Goal: Navigation & Orientation: Find specific page/section

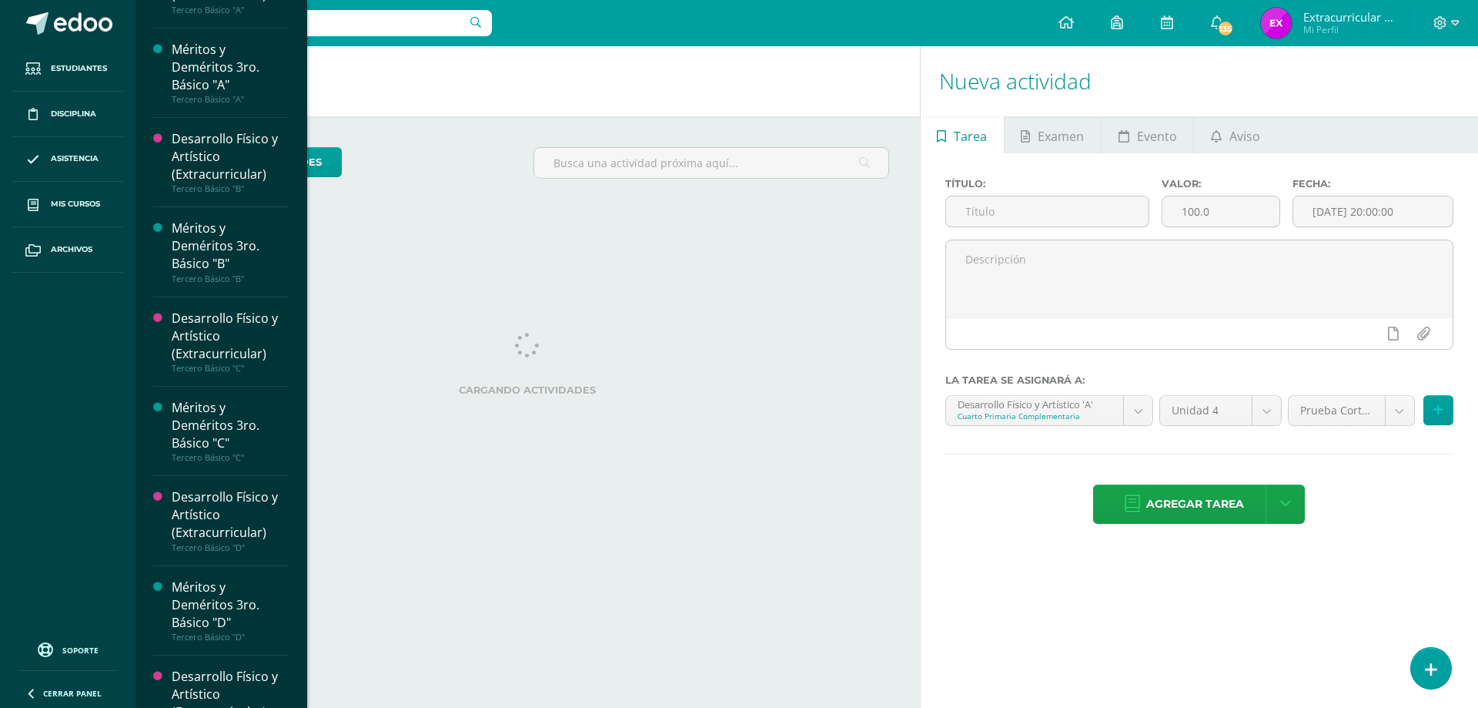
scroll to position [2462, 0]
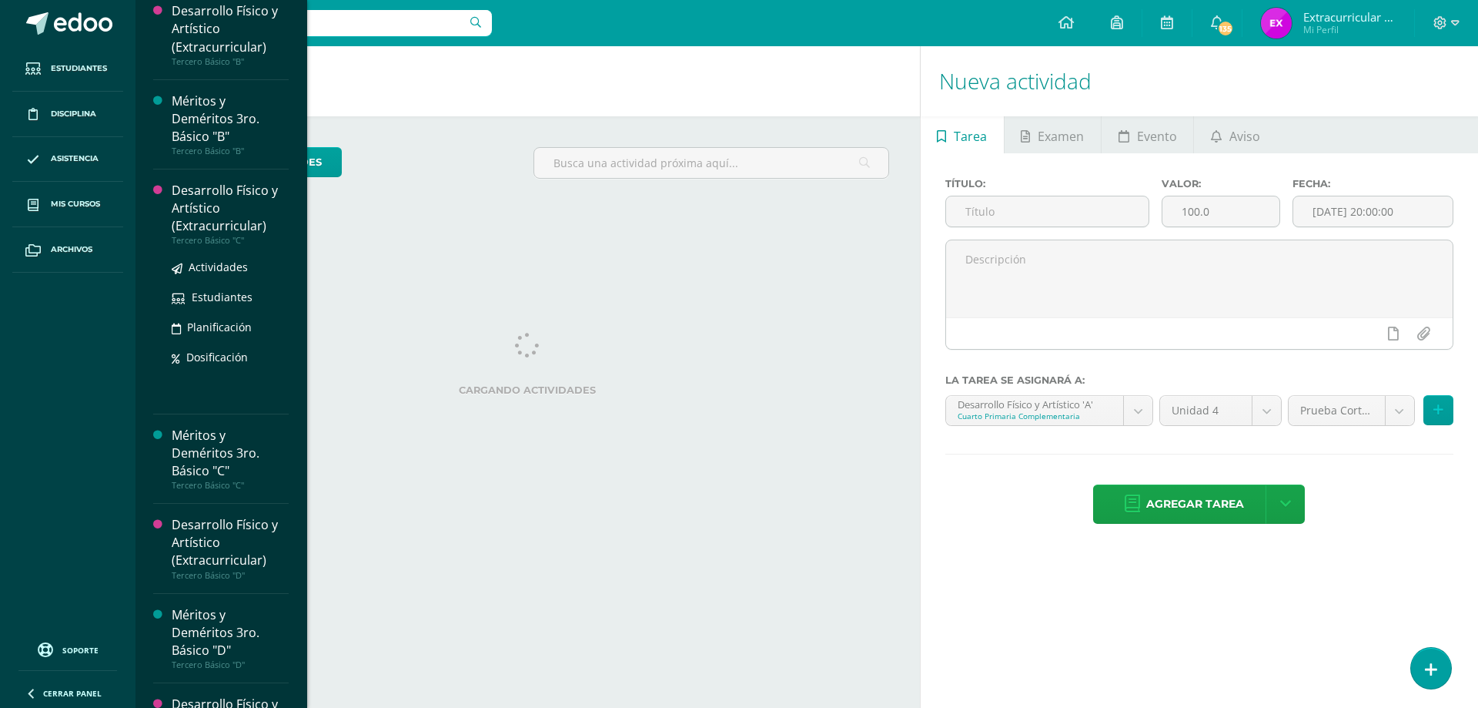
click at [216, 213] on div "Desarrollo Físico y Artístico (Extracurricular)" at bounding box center [230, 208] width 117 height 53
click at [228, 291] on span "Estudiantes" at bounding box center [222, 297] width 61 height 15
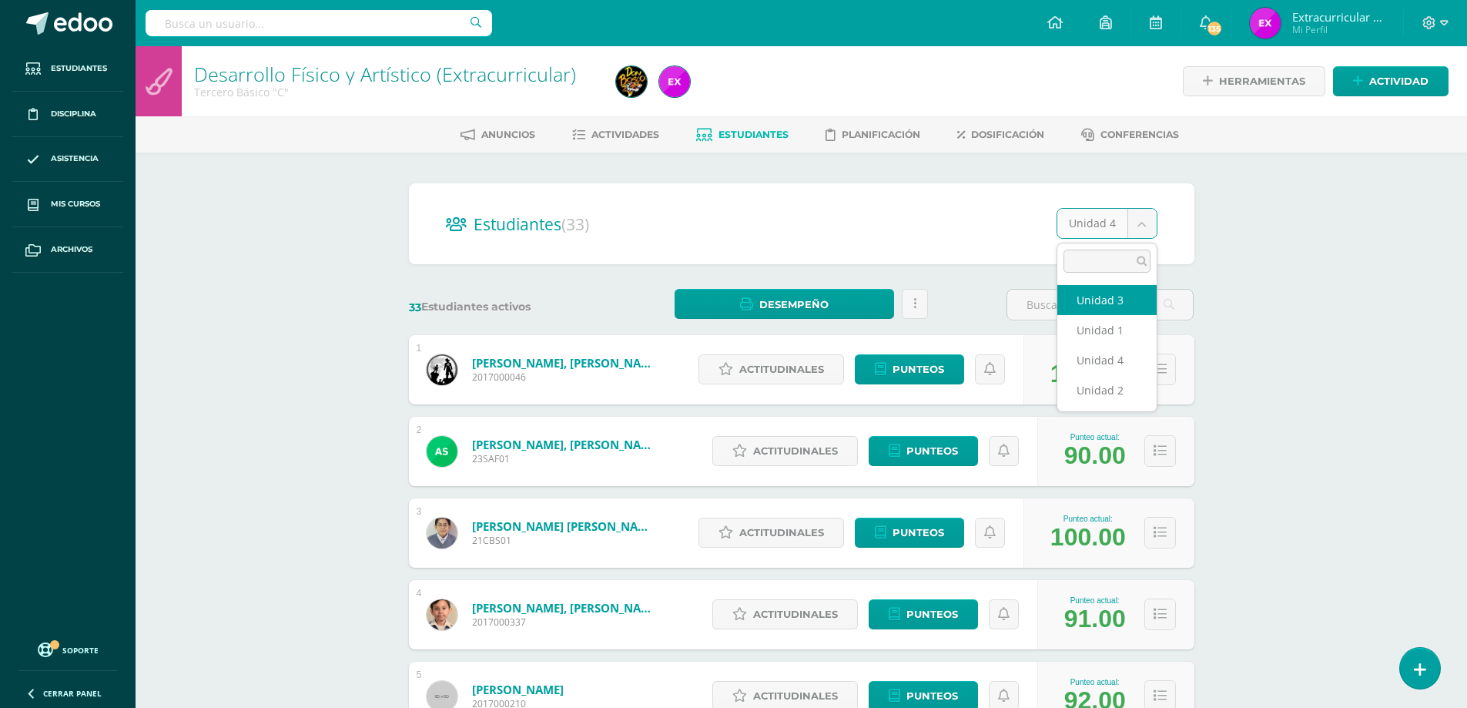
select select "/dashboard/teacher/section/4157/students/?unit=160335"
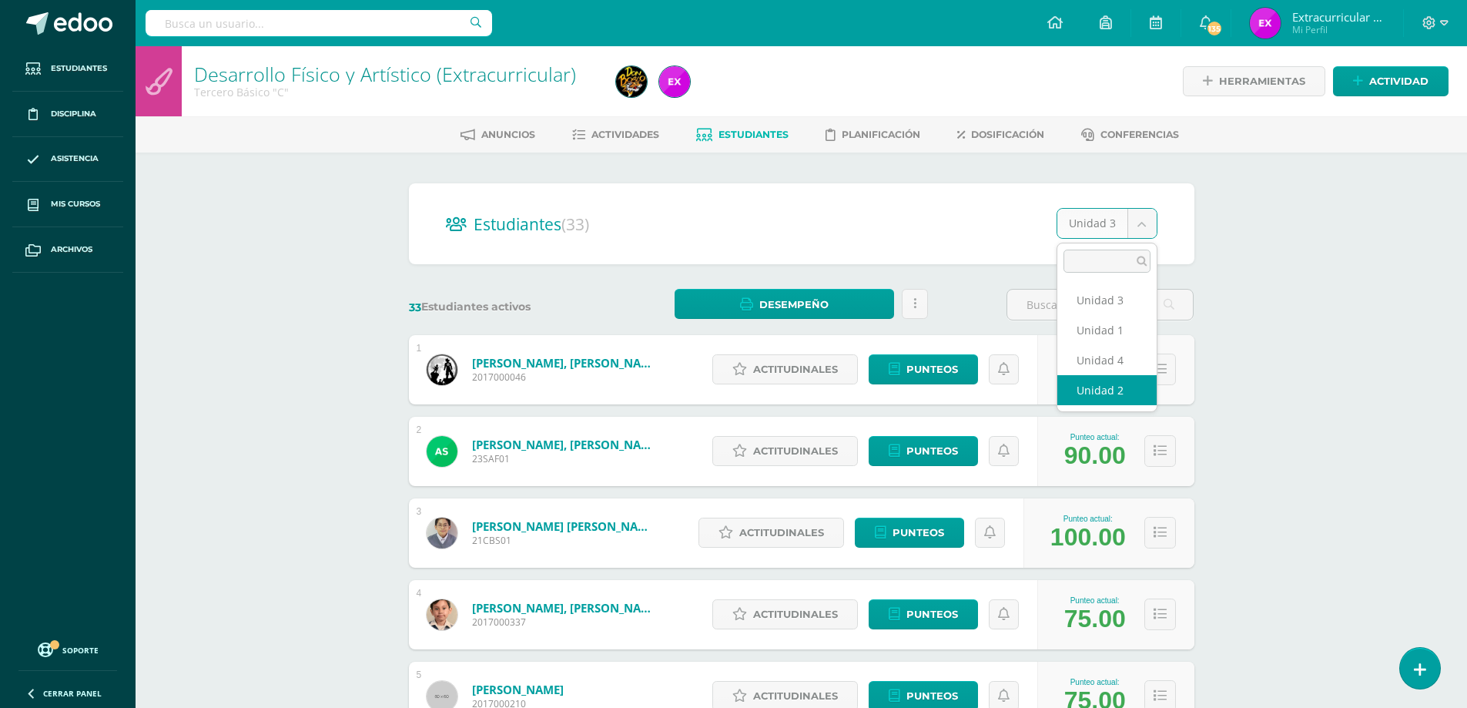
select select "/dashboard/teacher/section/4157/students/?unit=160330"
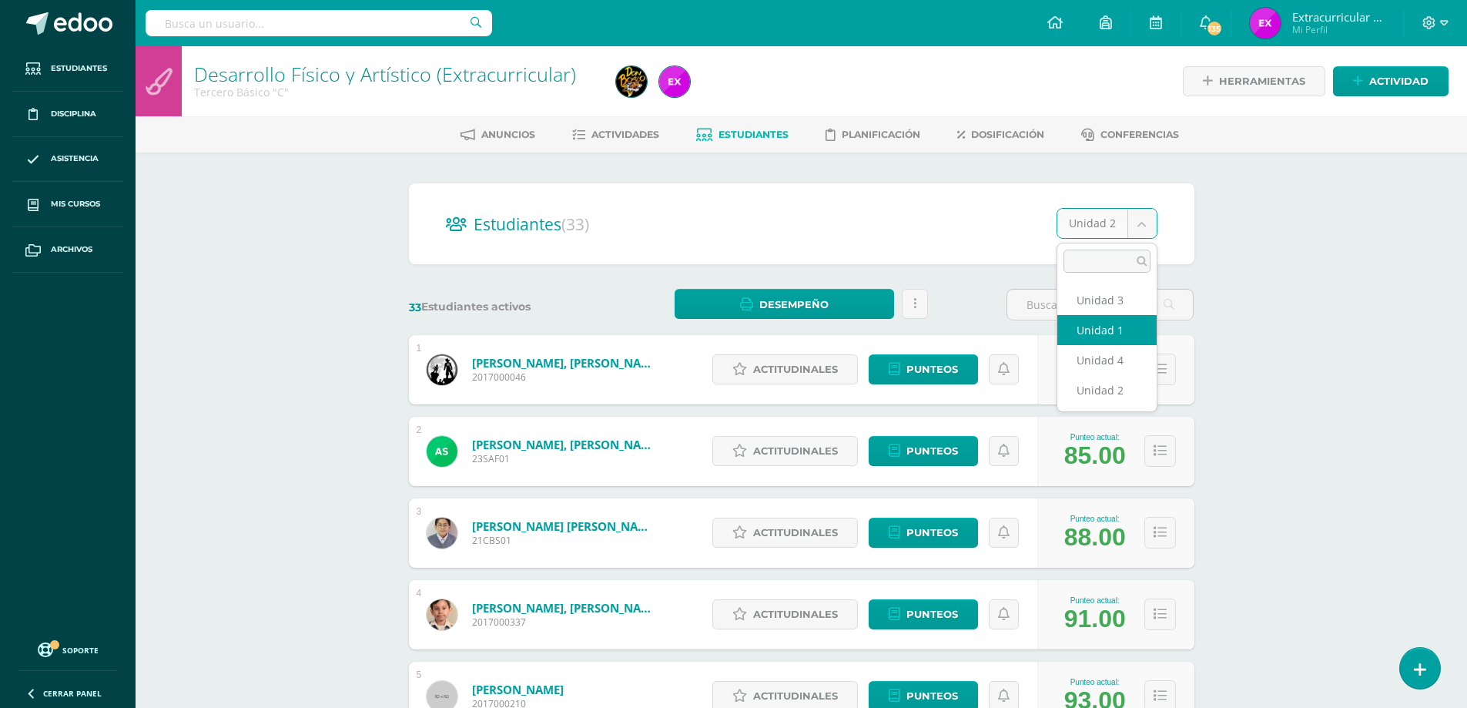
select select "/dashboard/teacher/section/4157/students/?unit=160325"
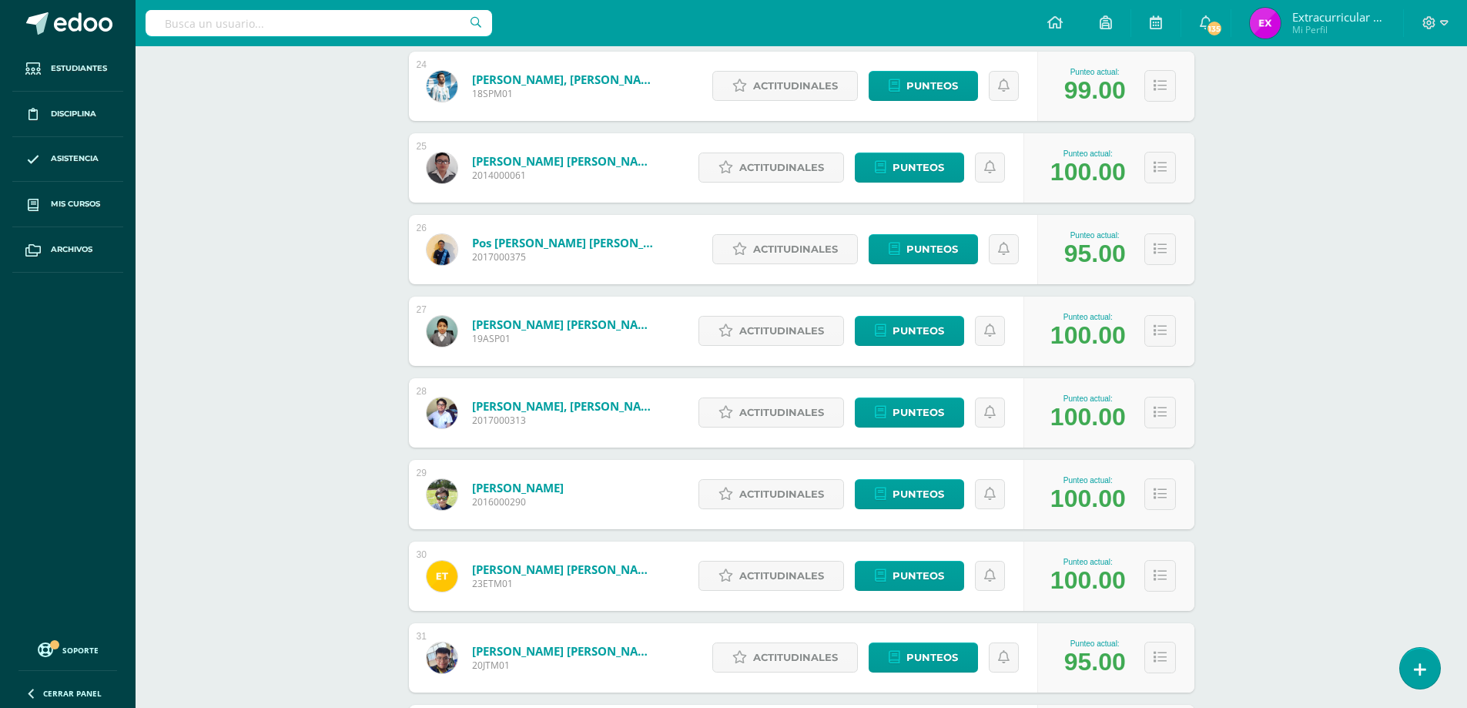
scroll to position [2411, 0]
